Goal: Task Accomplishment & Management: Manage account settings

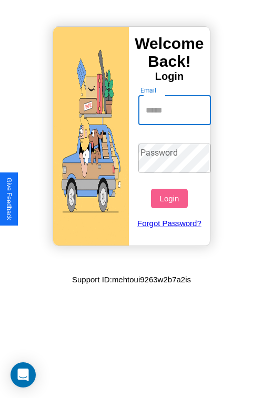
click at [175, 110] on input "Email" at bounding box center [174, 110] width 73 height 29
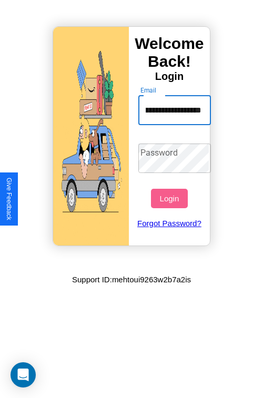
scroll to position [0, 35]
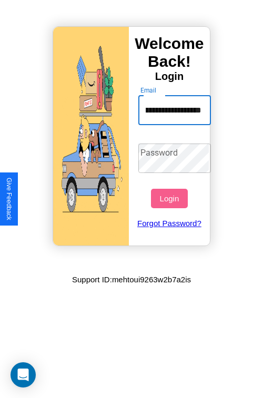
type input "**********"
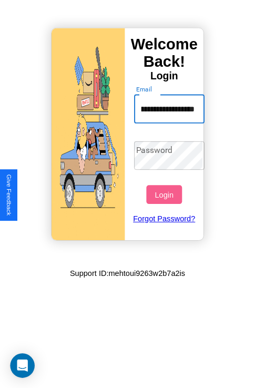
scroll to position [0, 0]
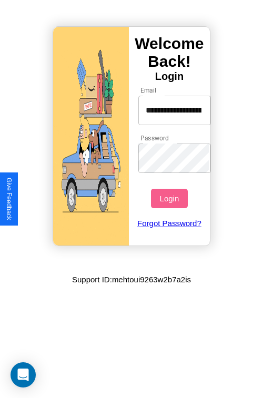
click at [170, 198] on button "Login" at bounding box center [169, 198] width 36 height 19
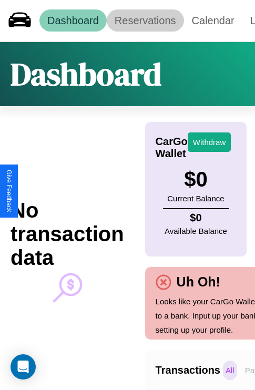
click at [145, 20] on link "Reservations" at bounding box center [145, 20] width 77 height 22
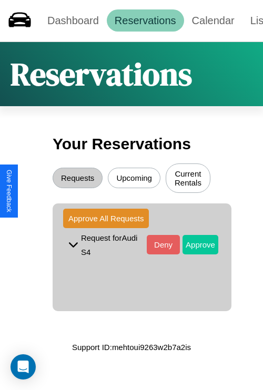
click at [192, 246] on button "Approve" at bounding box center [200, 244] width 36 height 19
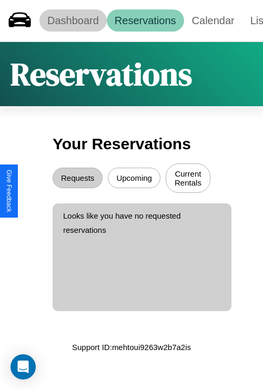
click at [72, 20] on link "Dashboard" at bounding box center [72, 20] width 67 height 22
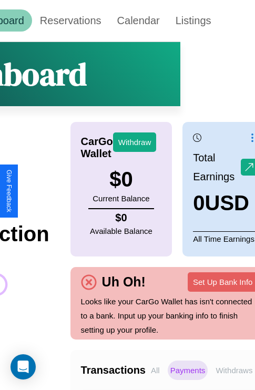
click at [234, 370] on p "Withdraws" at bounding box center [234, 369] width 42 height 19
